Goal: Transaction & Acquisition: Purchase product/service

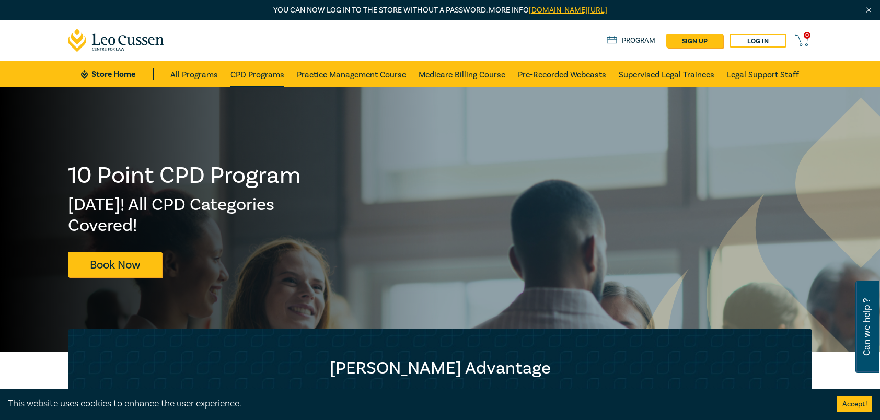
click at [247, 82] on link "CPD Programs" at bounding box center [257, 74] width 54 height 26
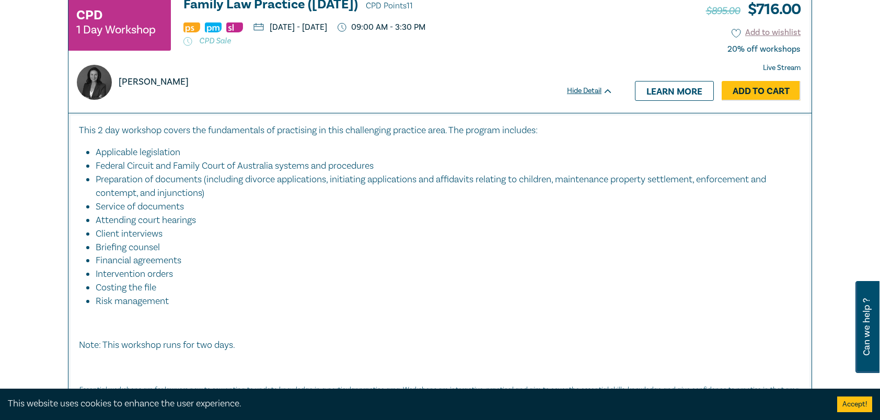
scroll to position [4756, 0]
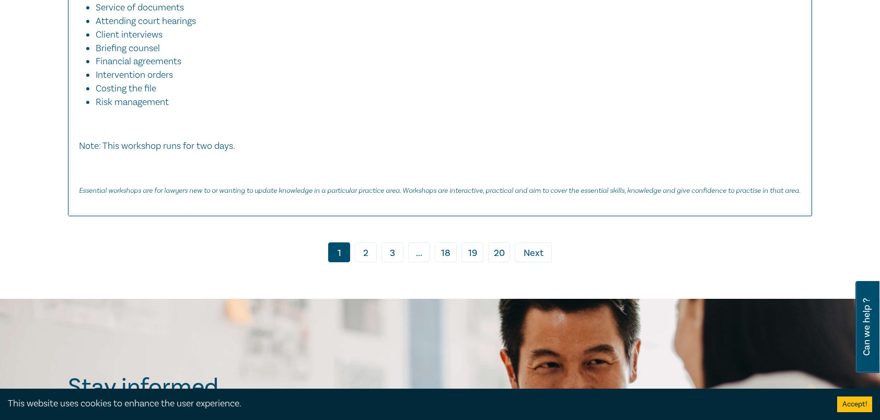
click at [367, 252] on link "2" at bounding box center [366, 253] width 22 height 20
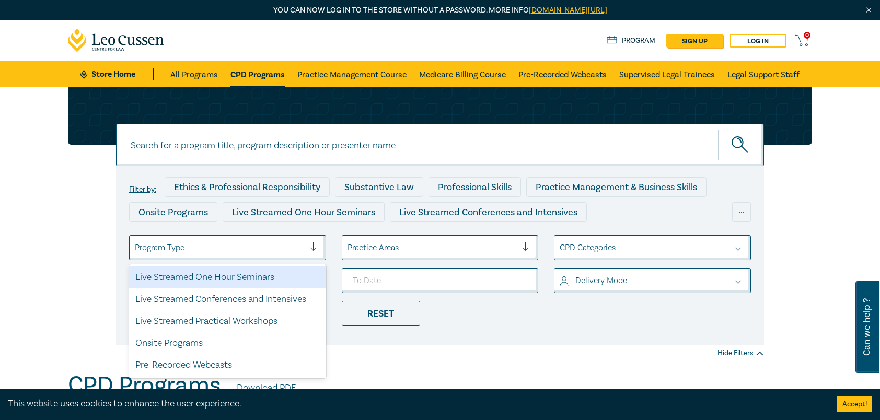
click at [207, 245] on div at bounding box center [220, 248] width 170 height 14
click at [213, 244] on div at bounding box center [220, 248] width 170 height 14
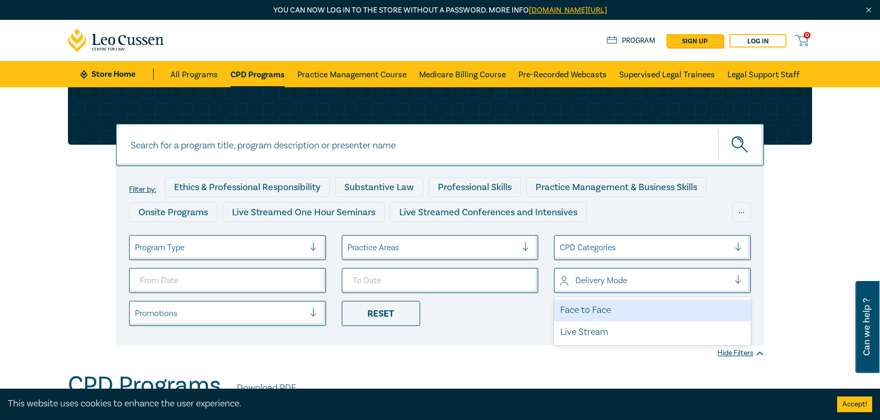
click at [565, 278] on div at bounding box center [645, 281] width 170 height 14
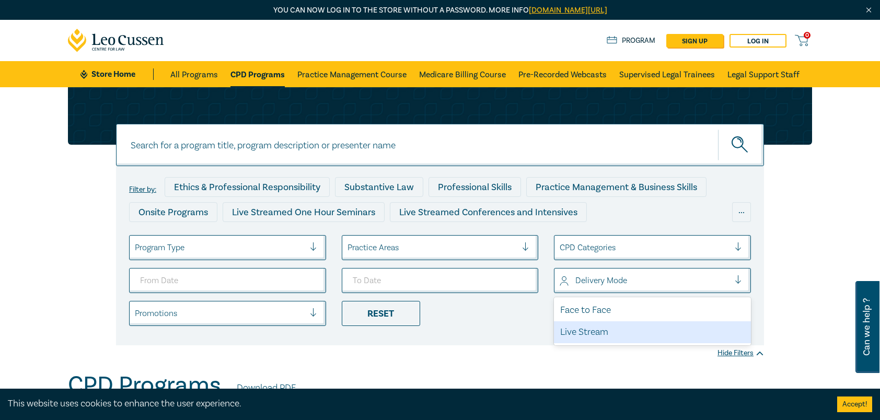
click at [581, 329] on div "Live Stream" at bounding box center [652, 332] width 197 height 22
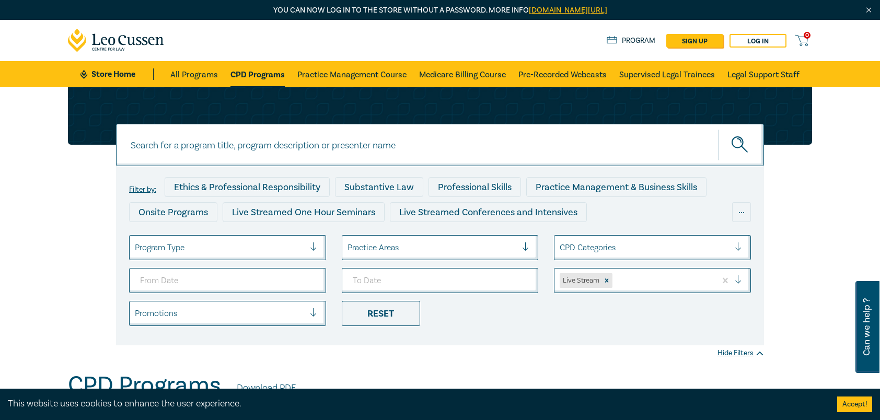
click at [292, 137] on input at bounding box center [440, 145] width 648 height 42
type input "shelley"
click at [718, 129] on button "submit" at bounding box center [741, 145] width 46 height 32
click at [734, 148] on icon "submit" at bounding box center [741, 145] width 18 height 18
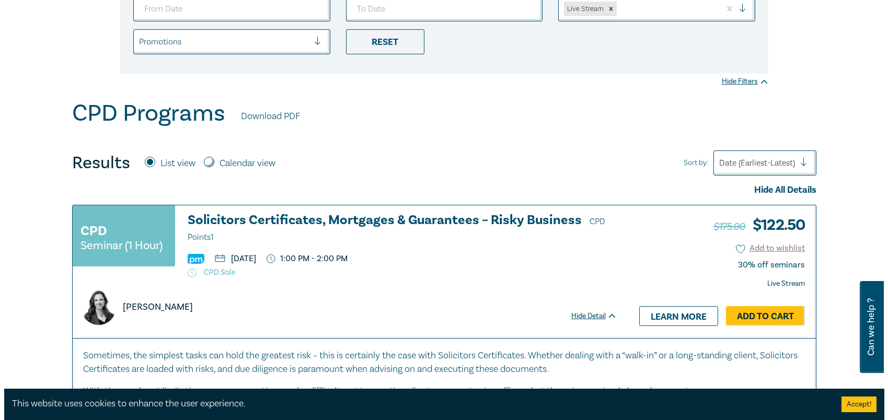
scroll to position [418, 0]
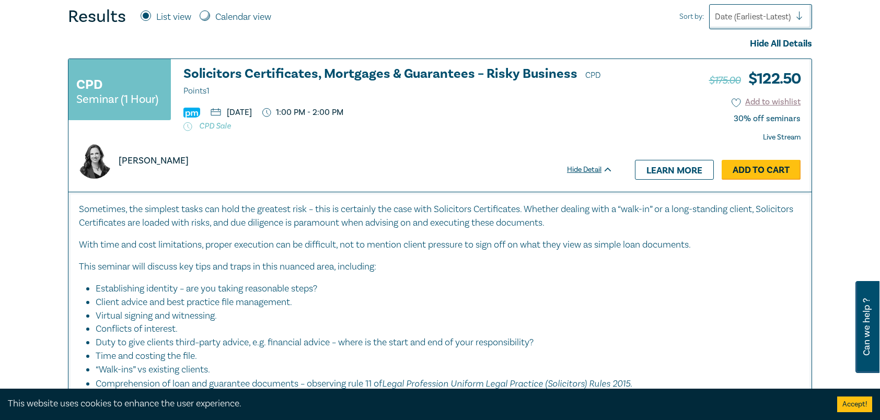
click at [761, 163] on link "Add to Cart" at bounding box center [761, 170] width 79 height 20
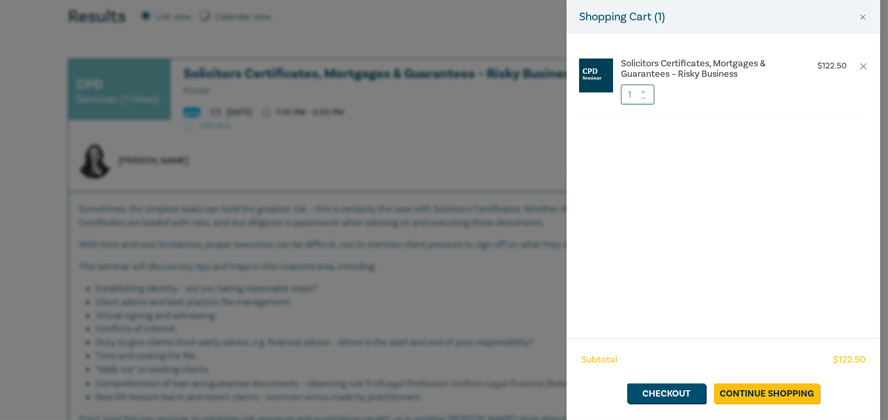
click at [646, 92] on icon at bounding box center [643, 92] width 7 height 4
click at [676, 394] on link "Checkout" at bounding box center [666, 394] width 78 height 20
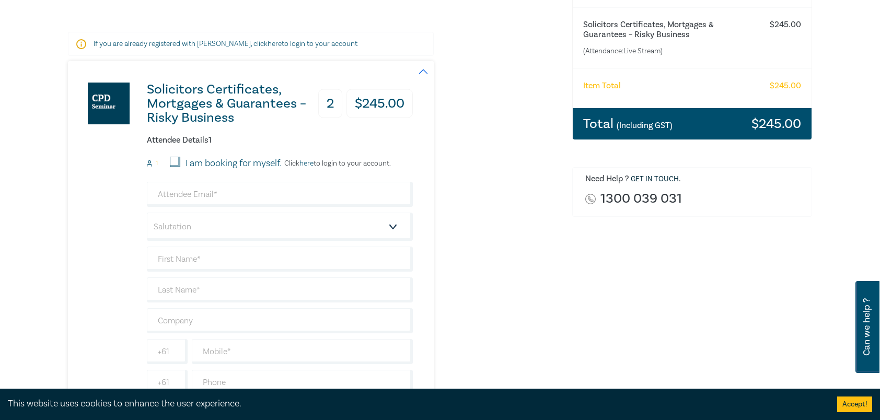
scroll to position [209, 0]
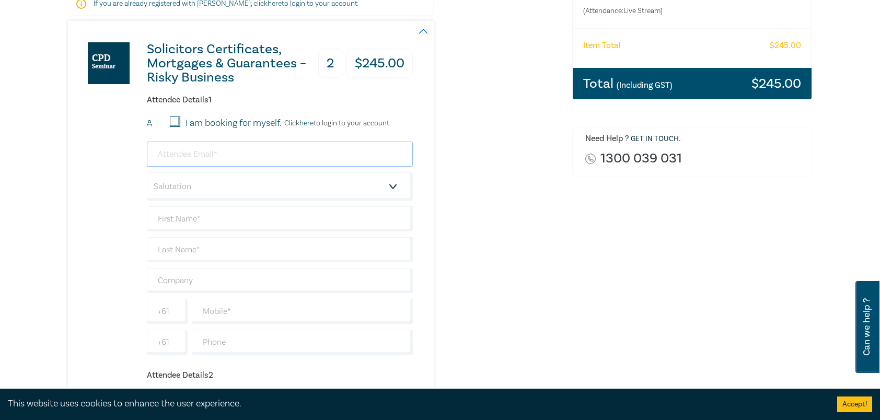
drag, startPoint x: 281, startPoint y: 155, endPoint x: 286, endPoint y: 148, distance: 9.3
click at [284, 152] on input "email" at bounding box center [280, 154] width 266 height 25
type input "arthur@brixtonlegal.com.au"
type input "Athanasios"
type input "Kimonides"
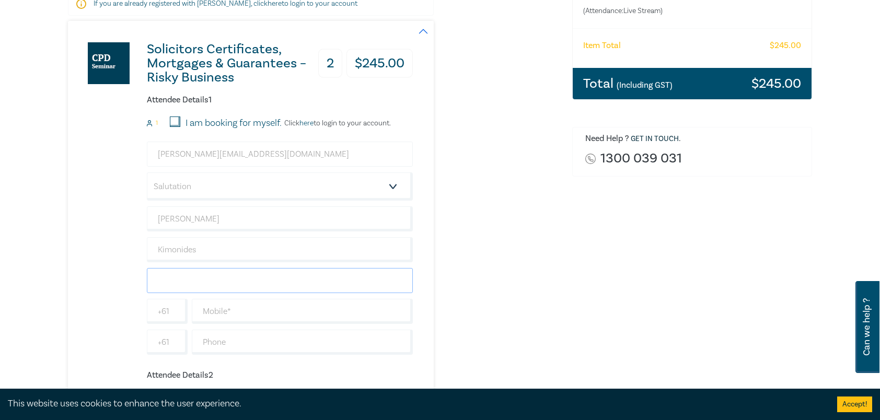
type input "Brixton Legal"
click at [451, 244] on div "Solicitors Certificates, Mortgages & Guarantees – Risky Business 2 $ 245.00 Att…" at bounding box center [314, 335] width 492 height 628
click at [339, 181] on select "Salutation Mr. Mrs. Ms. Miss Dr. Prof. Other" at bounding box center [280, 186] width 266 height 28
select select "Mr."
click at [147, 172] on select "Salutation Mr. Mrs. Ms. Miss Dr. Prof. Other" at bounding box center [280, 186] width 266 height 28
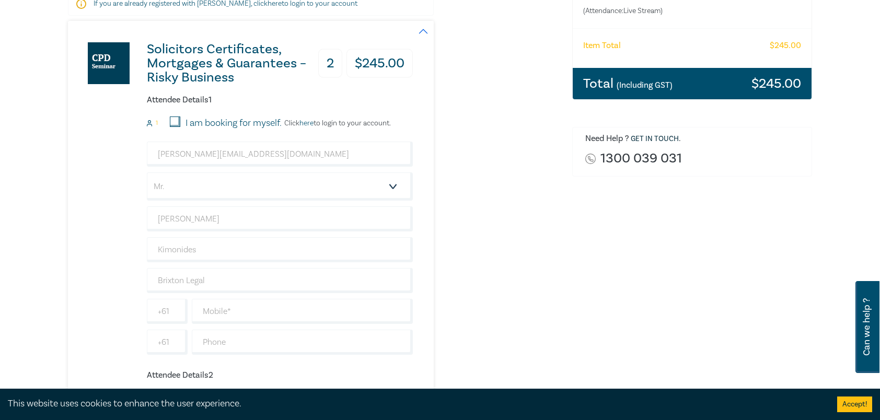
click at [508, 251] on div "Solicitors Certificates, Mortgages & Guarantees – Risky Business 2 $ 245.00 Att…" at bounding box center [314, 335] width 492 height 628
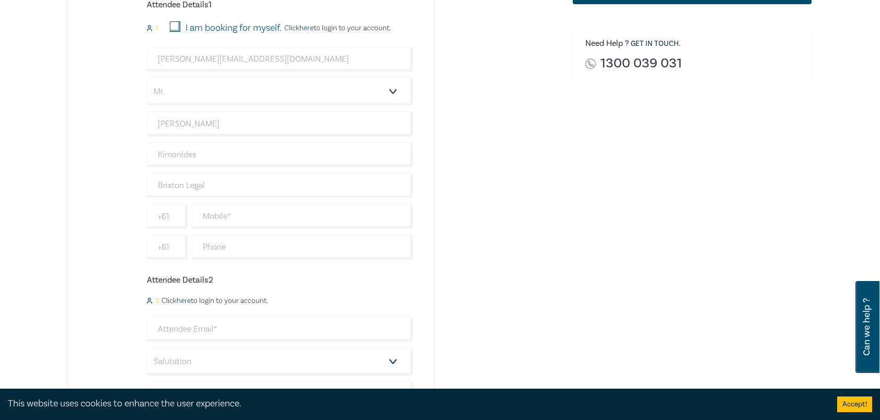
scroll to position [366, 0]
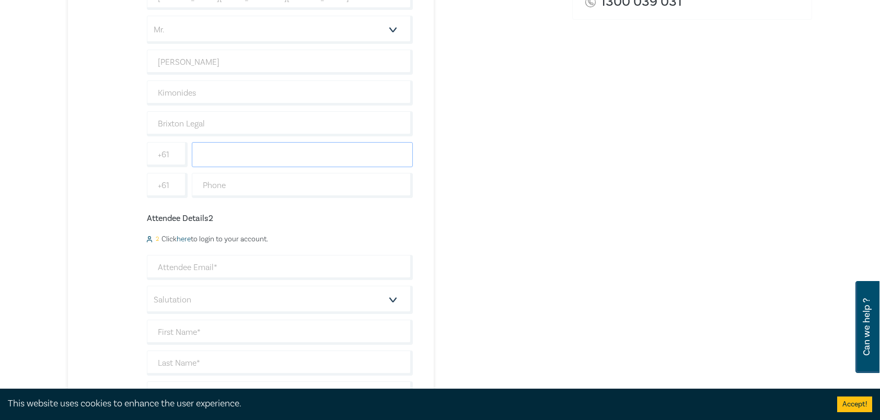
click at [274, 156] on input "text" at bounding box center [302, 154] width 221 height 25
click at [590, 170] on div "Order Solicitors Certificates, Mortgages & Guarantees – Risky Business (Attenda…" at bounding box center [692, 168] width 252 height 805
click at [239, 149] on input "text" at bounding box center [302, 154] width 221 height 25
paste input "+61 0479192167"
click at [525, 149] on div "Solicitors Certificates, Mortgages & Guarantees – Risky Business 2 $ 245.00 Att…" at bounding box center [314, 178] width 492 height 628
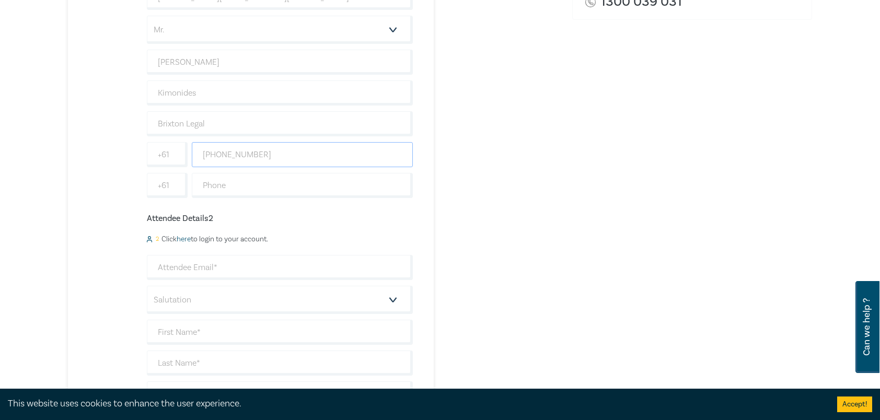
click at [219, 155] on input "+61 0479192167" at bounding box center [302, 154] width 221 height 25
type input "0479192167"
click at [514, 199] on div "Solicitors Certificates, Mortgages & Guarantees – Risky Business 2 $ 245.00 Att…" at bounding box center [314, 178] width 492 height 628
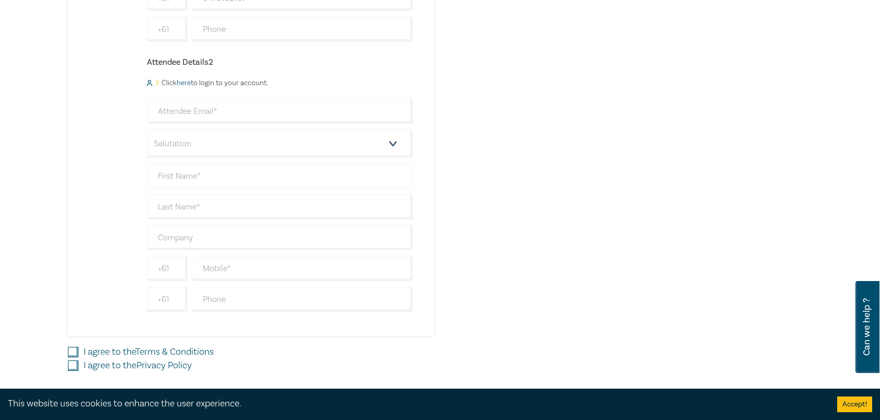
scroll to position [523, 0]
drag, startPoint x: 210, startPoint y: 113, endPoint x: 203, endPoint y: 112, distance: 6.8
click at [210, 113] on input "email" at bounding box center [280, 110] width 266 height 25
type input "erick@brixtonlegal.com.au"
type input "Eric"
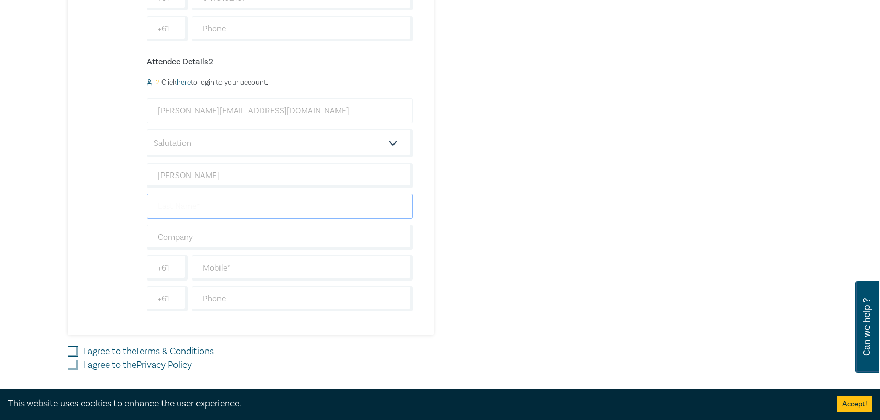
type input "Karabardak"
type input "Brixton Legal"
click at [555, 200] on div "Solicitors Certificates, Mortgages & Guarantees – Risky Business 2 $ 245.00 Att…" at bounding box center [314, 21] width 492 height 628
click at [246, 265] on input "text" at bounding box center [302, 268] width 221 height 25
type input "0477121889"
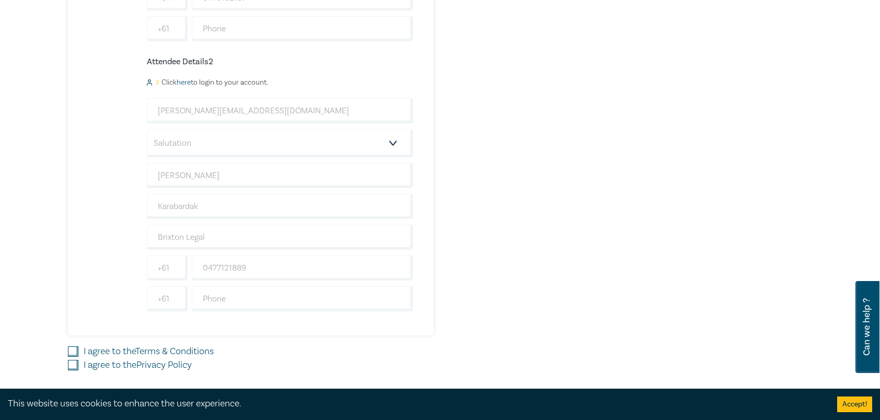
click at [490, 268] on div "Solicitors Certificates, Mortgages & Guarantees – Risky Business 2 $ 245.00 Att…" at bounding box center [314, 21] width 492 height 628
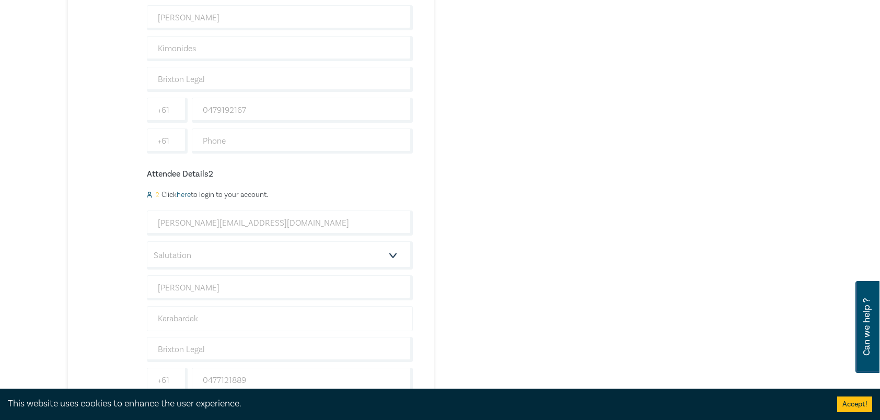
scroll to position [470, 0]
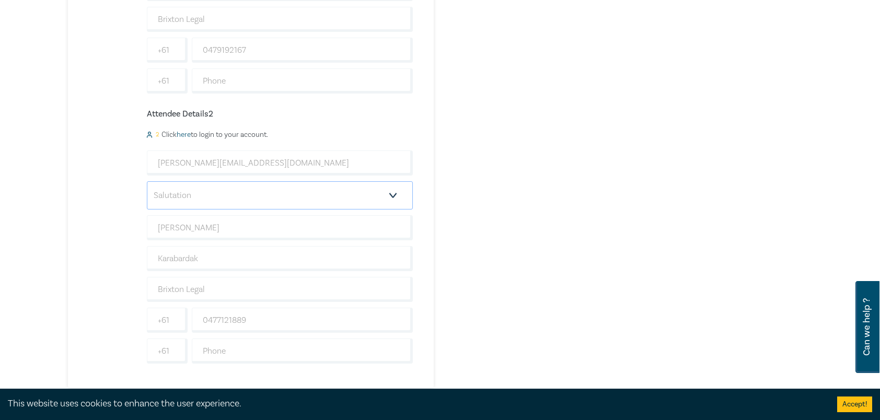
click at [255, 198] on select "Salutation Mr. Mrs. Ms. Miss Dr. Prof. Other" at bounding box center [280, 195] width 266 height 28
select select "Mr."
click at [147, 181] on select "Salutation Mr. Mrs. Ms. Miss Dr. Prof. Other" at bounding box center [280, 195] width 266 height 28
click at [562, 230] on div "Delivery Option Event Attendance If you are already registered with Leo Cussen,…" at bounding box center [314, 64] width 504 height 805
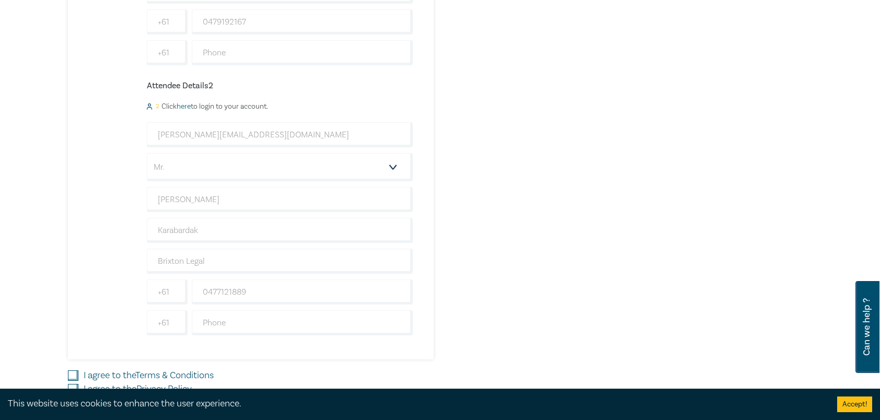
scroll to position [523, 0]
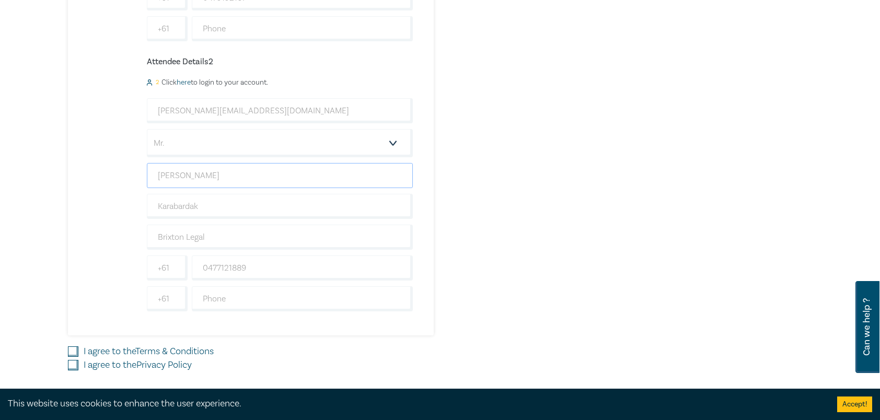
drag, startPoint x: 193, startPoint y: 177, endPoint x: 123, endPoint y: 161, distance: 71.9
click at [123, 161] on div "Solicitors Certificates, Mortgages & Guarantees – Risky Business 2 $ 245.00 Att…" at bounding box center [240, 21] width 345 height 628
type input "Erkan"
click at [510, 179] on div "Solicitors Certificates, Mortgages & Guarantees – Risky Business 2 $ 245.00 Att…" at bounding box center [314, 21] width 492 height 628
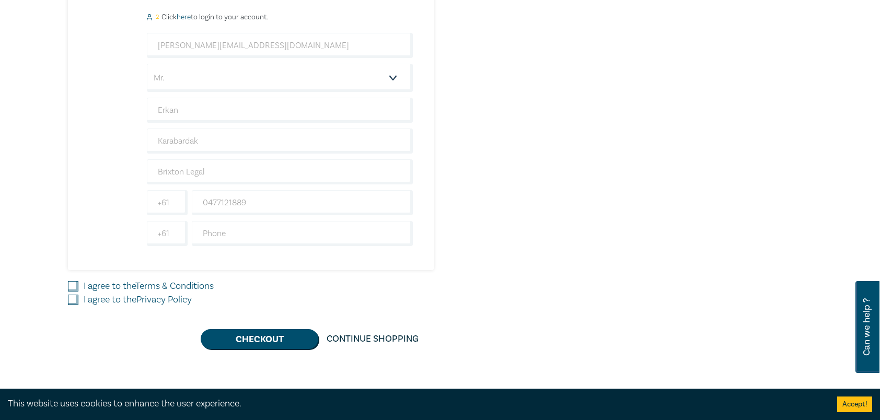
scroll to position [627, 0]
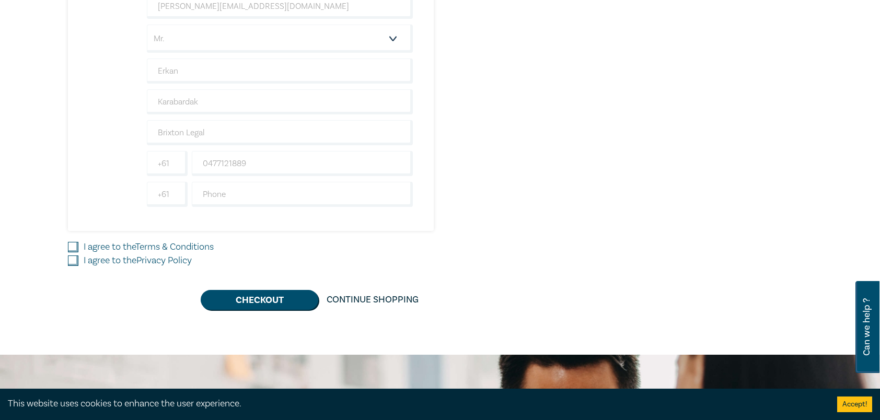
click at [69, 242] on input "I agree to the Terms & Conditions" at bounding box center [73, 247] width 10 height 10
checkbox input "true"
click at [74, 256] on input "I agree to the Privacy Policy" at bounding box center [73, 261] width 10 height 10
checkbox input "true"
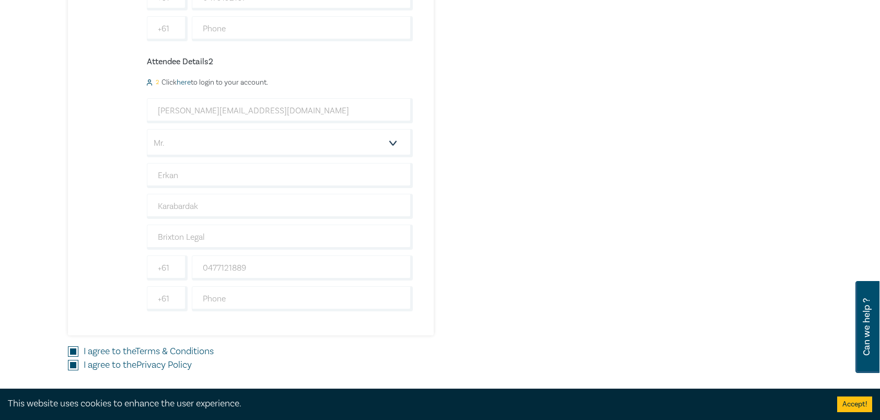
scroll to position [784, 0]
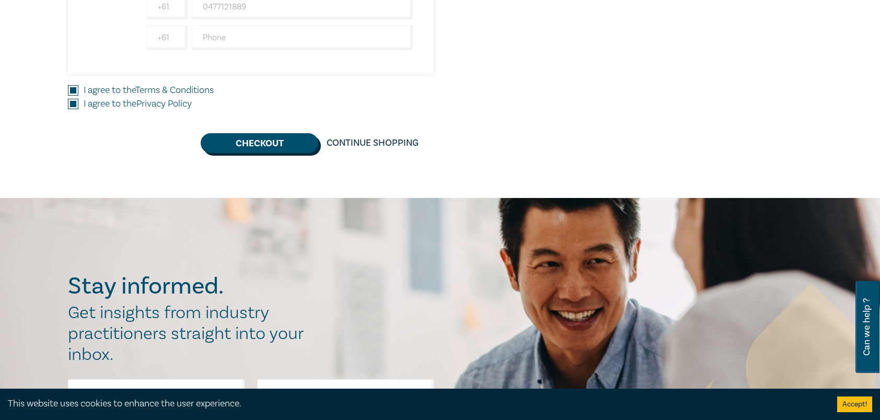
click at [282, 143] on button "Checkout" at bounding box center [260, 143] width 118 height 20
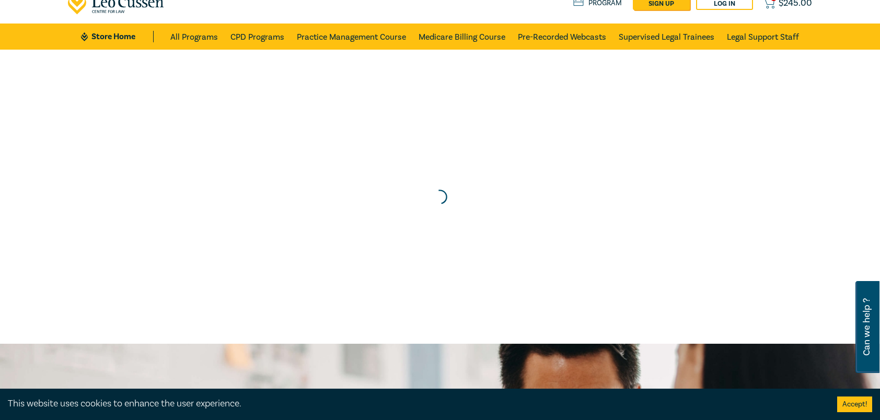
scroll to position [0, 0]
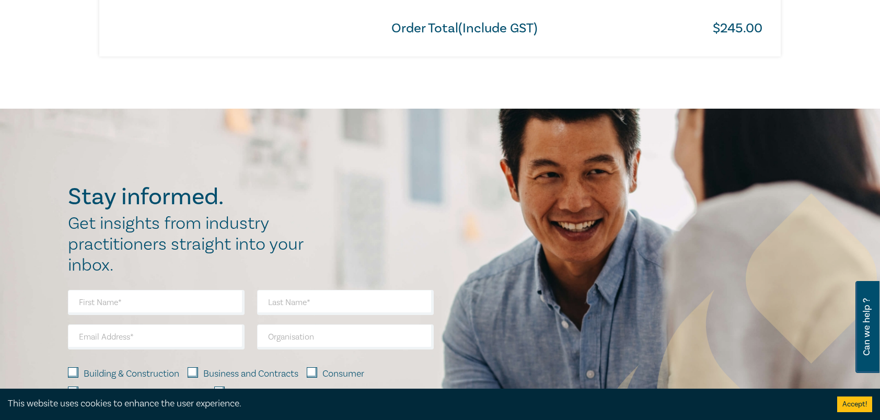
scroll to position [575, 0]
